Goal: Task Accomplishment & Management: Use online tool/utility

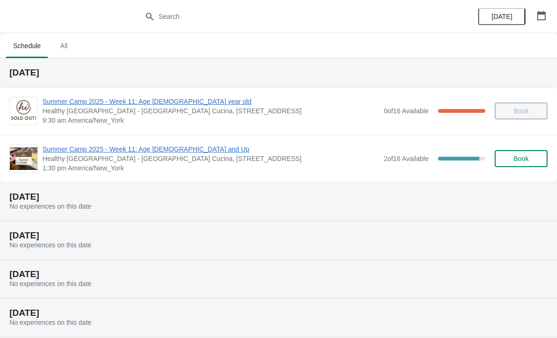
click at [89, 151] on span "Summer Camp 2025 - Week 11: Age [DEMOGRAPHIC_DATA] and Up" at bounding box center [210, 148] width 336 height 9
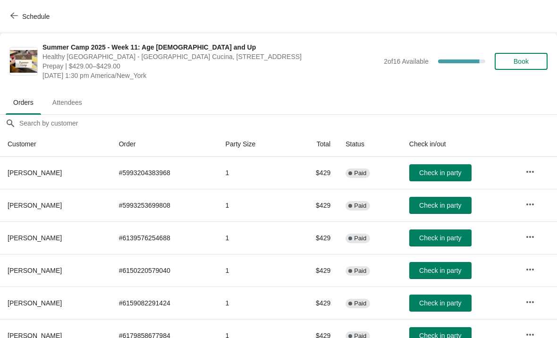
click at [450, 235] on span "Check in party" at bounding box center [440, 238] width 42 height 8
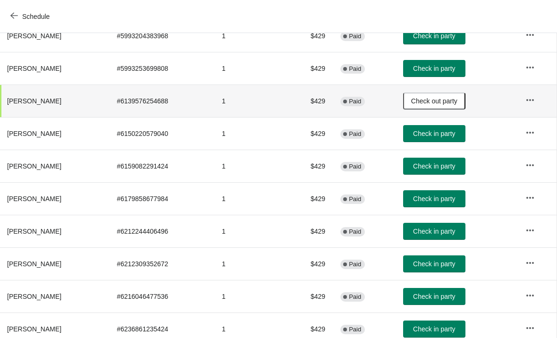
scroll to position [140, 0]
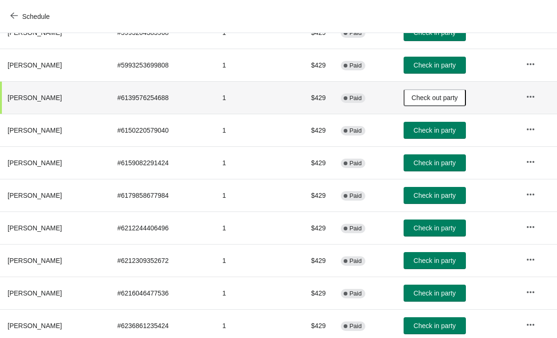
click at [455, 264] on span "Check in party" at bounding box center [434, 261] width 42 height 8
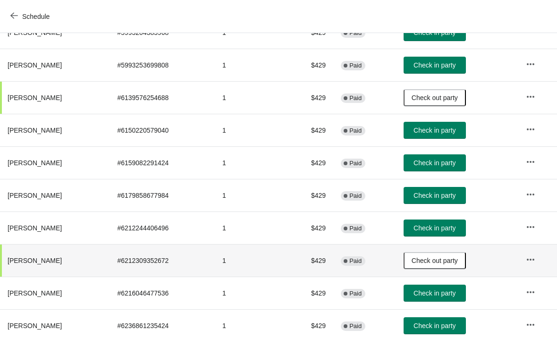
click at [426, 235] on button "Check in party" at bounding box center [435, 227] width 62 height 17
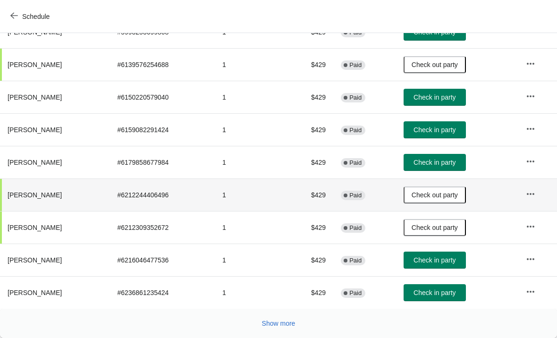
scroll to position [173, 0]
click at [274, 331] on button "Show more" at bounding box center [278, 323] width 41 height 17
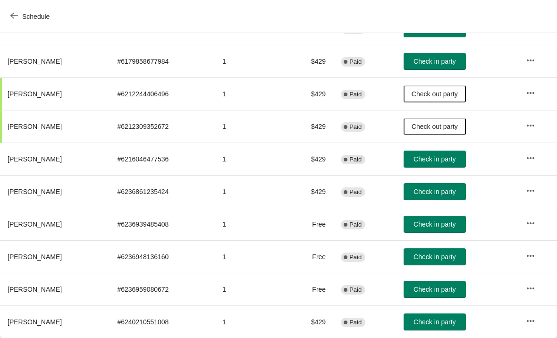
scroll to position [274, 0]
click at [439, 290] on span "Check in party" at bounding box center [434, 290] width 42 height 8
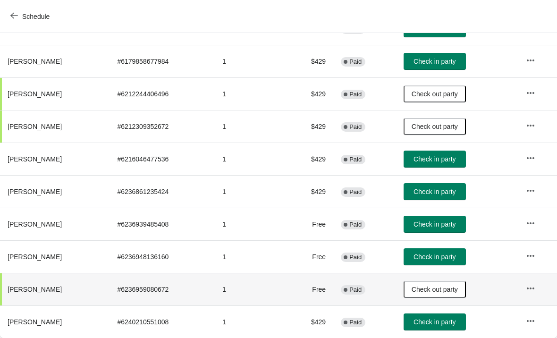
click at [441, 189] on span "Check in party" at bounding box center [434, 192] width 42 height 8
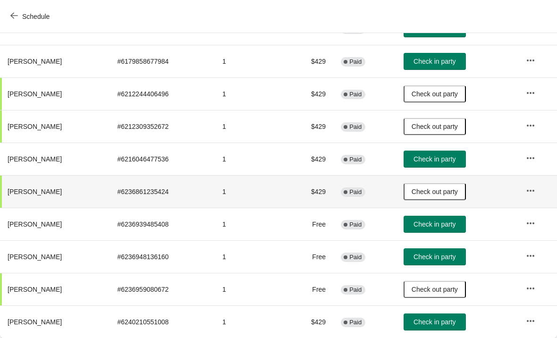
click at [455, 254] on span "Check in party" at bounding box center [434, 257] width 42 height 8
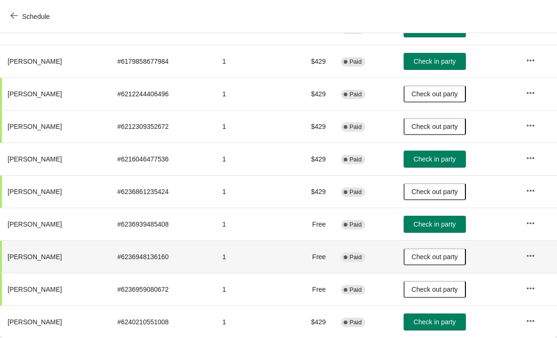
click at [451, 223] on span "Check in party" at bounding box center [434, 224] width 42 height 8
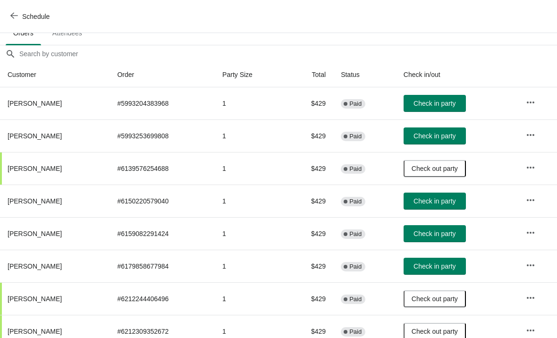
scroll to position [69, 0]
click at [445, 103] on span "Check in party" at bounding box center [434, 104] width 42 height 8
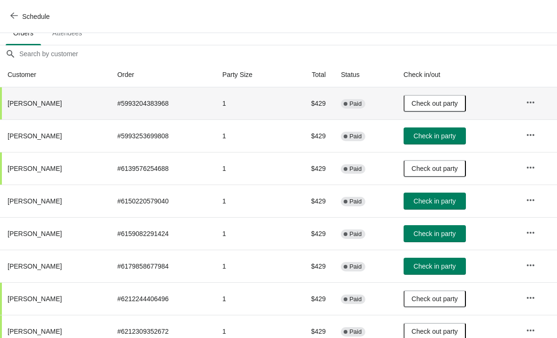
click at [448, 139] on span "Check in party" at bounding box center [434, 136] width 42 height 8
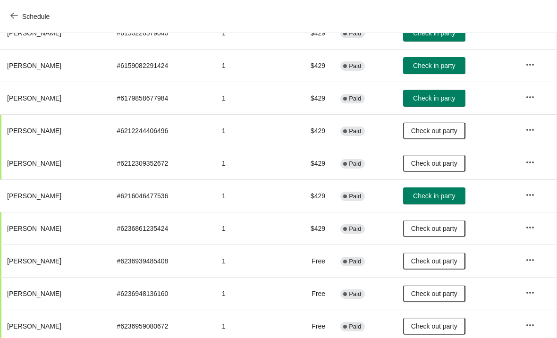
scroll to position [237, 0]
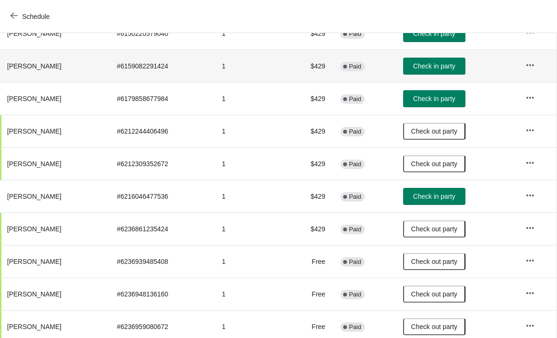
click at [435, 55] on td "Check in party" at bounding box center [456, 66] width 122 height 33
click at [438, 59] on button "Check in party" at bounding box center [434, 66] width 62 height 17
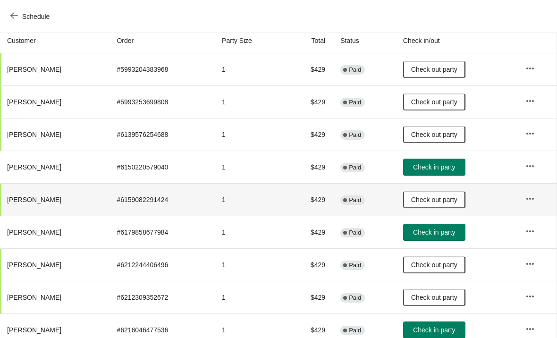
scroll to position [103, 0]
click at [445, 328] on span "Check in party" at bounding box center [434, 331] width 42 height 8
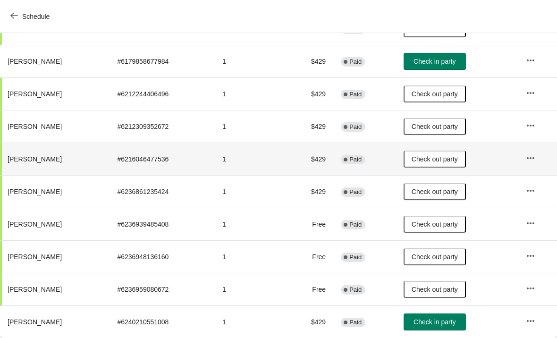
scroll to position [274, 0]
click at [445, 323] on span "Check in party" at bounding box center [434, 322] width 42 height 8
click at [306, 144] on td "$429" at bounding box center [309, 159] width 47 height 33
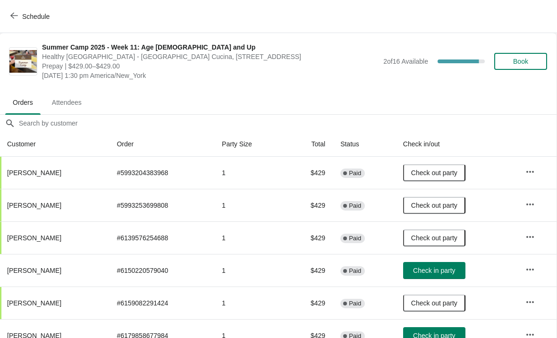
scroll to position [0, 0]
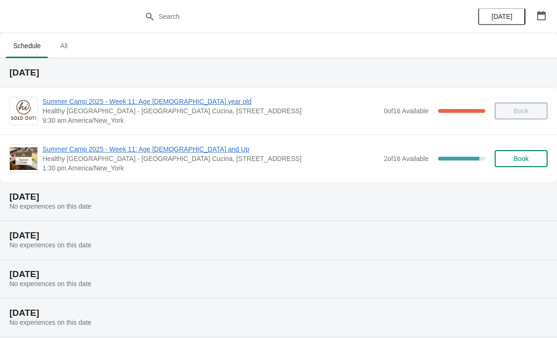
click at [113, 151] on span "Summer Camp 2025 - Week 11: Age [DEMOGRAPHIC_DATA] and Up" at bounding box center [210, 148] width 336 height 9
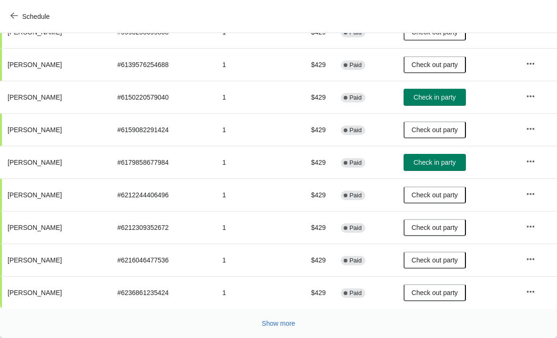
scroll to position [173, 0]
click at [275, 323] on span "Show more" at bounding box center [279, 324] width 34 height 8
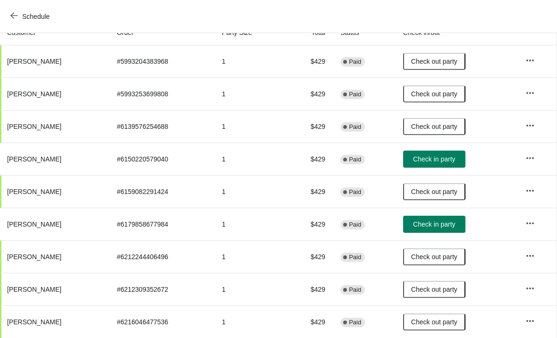
scroll to position [110, 0]
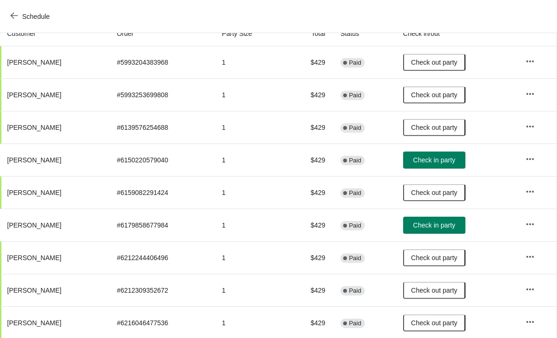
click at [447, 159] on span "Check in party" at bounding box center [434, 160] width 42 height 8
